Goal: Find specific page/section: Find specific page/section

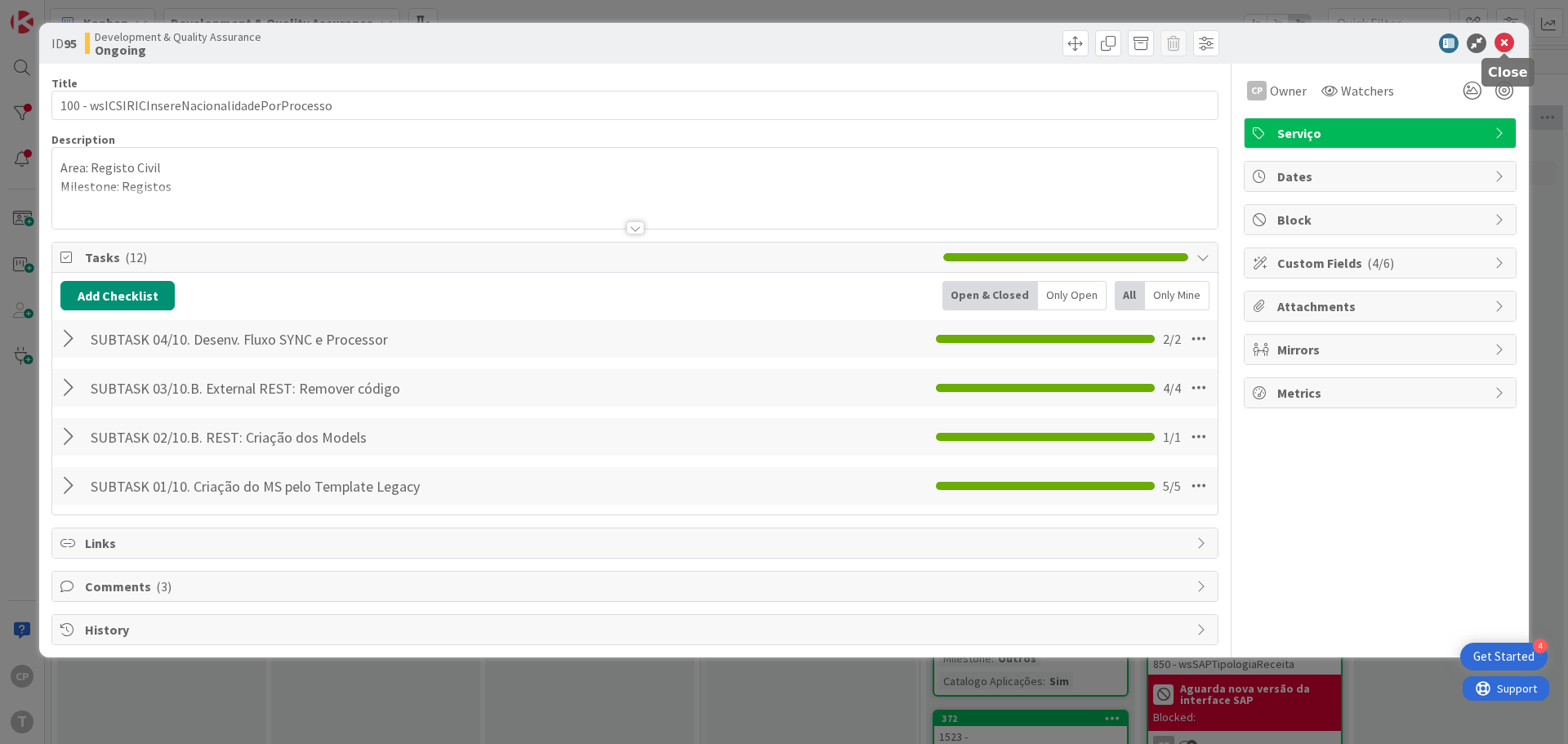
click at [1511, 44] on icon at bounding box center [1504, 44] width 20 height 20
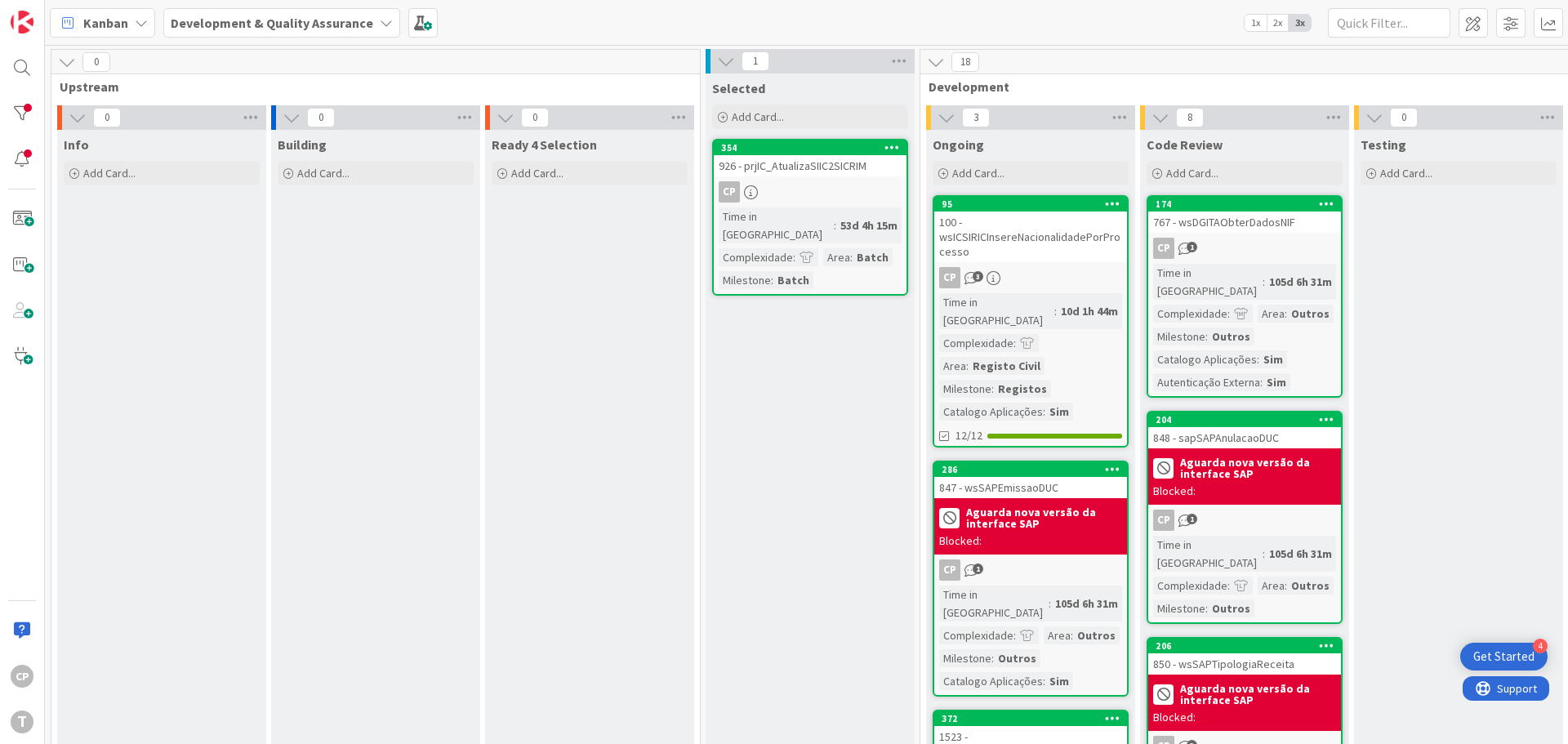
click at [824, 174] on div "926 - prjIC_AtualizaSIIC2SICRIM" at bounding box center [810, 166] width 193 height 21
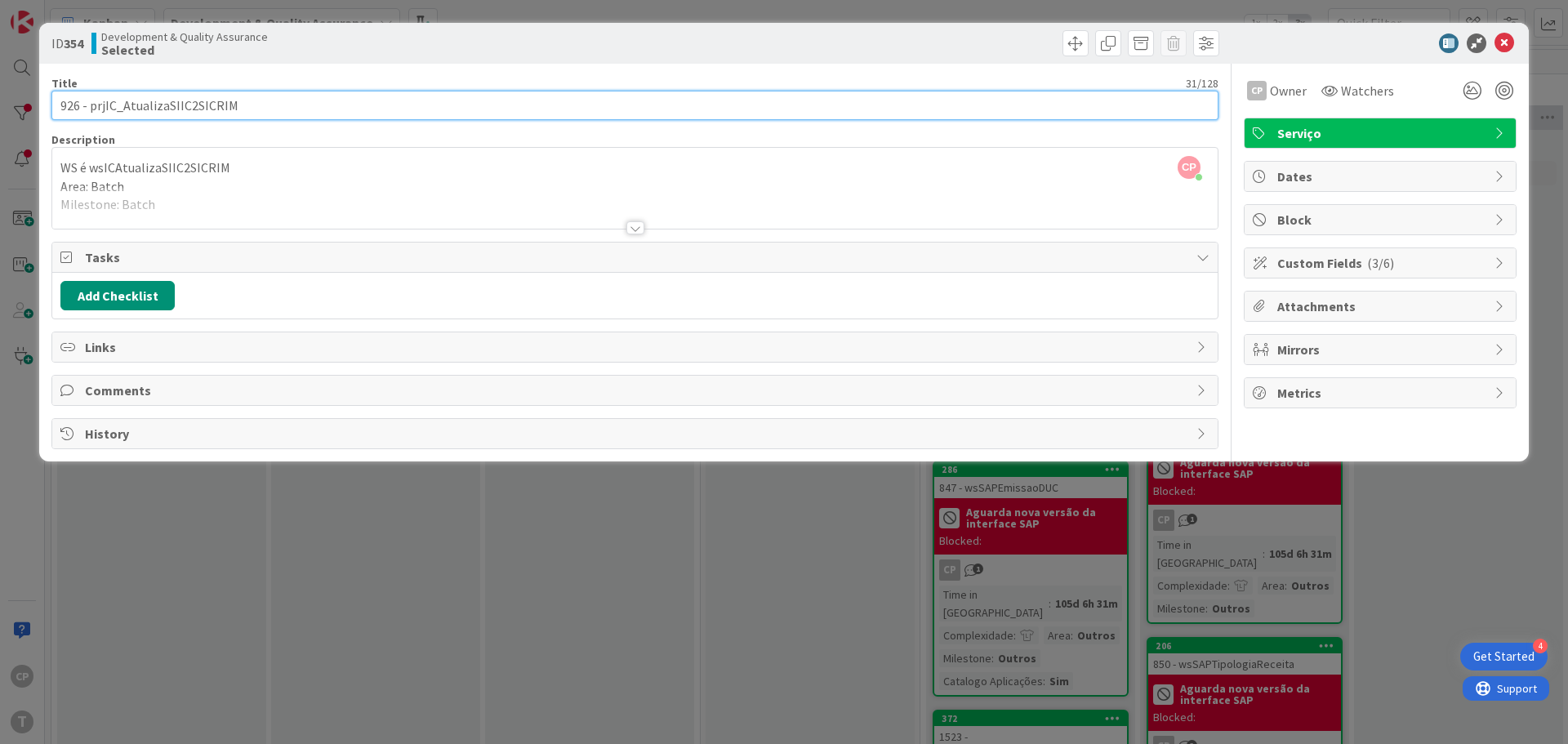
drag, startPoint x: 240, startPoint y: 100, endPoint x: 124, endPoint y: 101, distance: 116.0
click at [124, 101] on input "926 - prjIC_AtualizaSIIC2SICRIM" at bounding box center [634, 105] width 1167 height 30
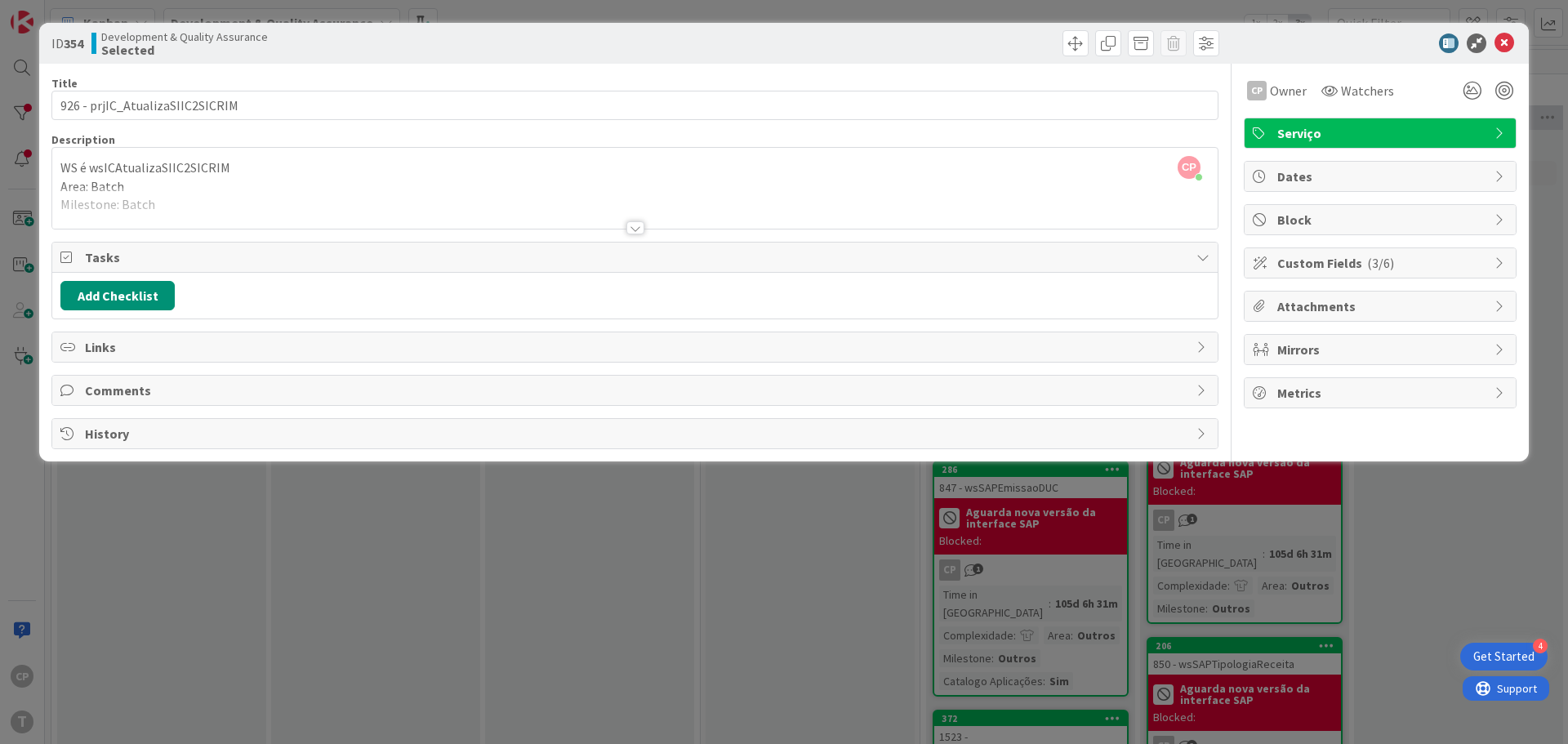
click at [628, 224] on div at bounding box center [635, 228] width 18 height 13
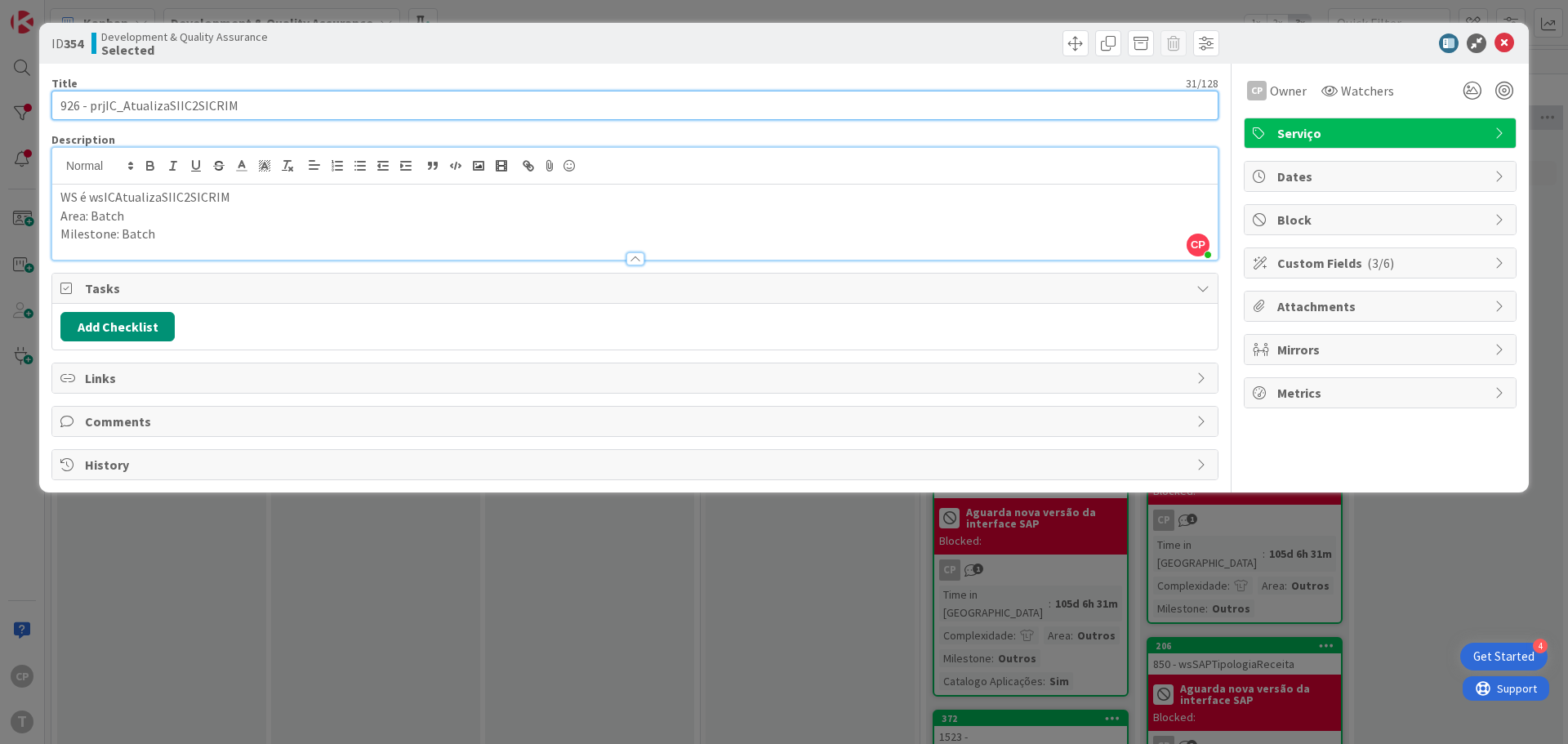
drag, startPoint x: 240, startPoint y: 114, endPoint x: 125, endPoint y: 101, distance: 115.7
click at [125, 101] on input "926 - prjIC_AtualizaSIIC2SICRIM" at bounding box center [634, 105] width 1167 height 30
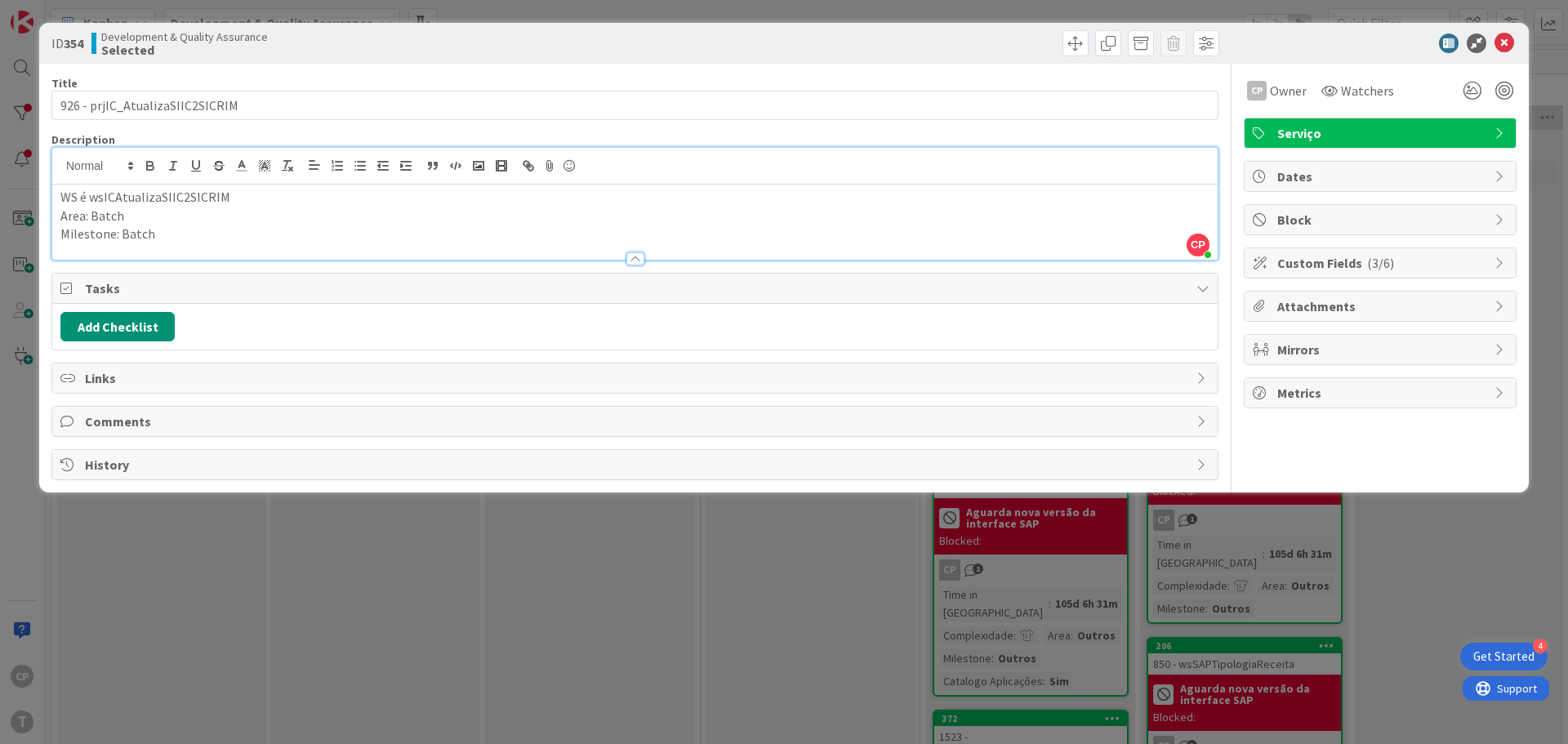
click at [73, 43] on b "354" at bounding box center [73, 44] width 20 height 16
copy b "354"
